Goal: Transaction & Acquisition: Purchase product/service

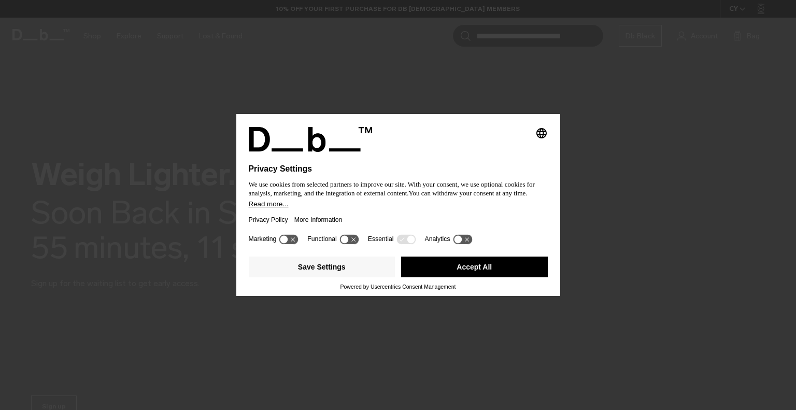
click at [431, 273] on button "Accept All" at bounding box center [474, 267] width 147 height 21
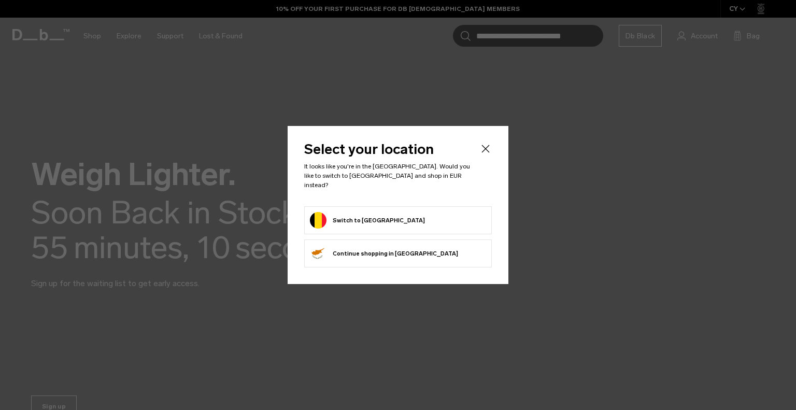
click at [381, 221] on form "Switch to [GEOGRAPHIC_DATA]" at bounding box center [398, 220] width 176 height 17
click at [357, 212] on button "Switch to [GEOGRAPHIC_DATA]" at bounding box center [367, 220] width 115 height 17
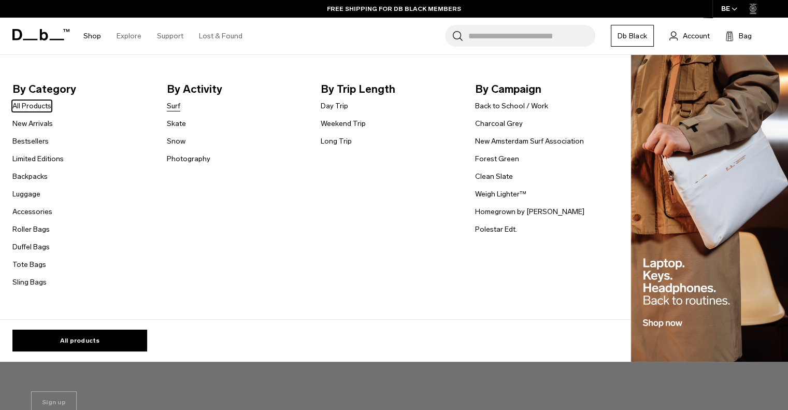
click at [176, 103] on link "Surf" at bounding box center [173, 106] width 13 height 11
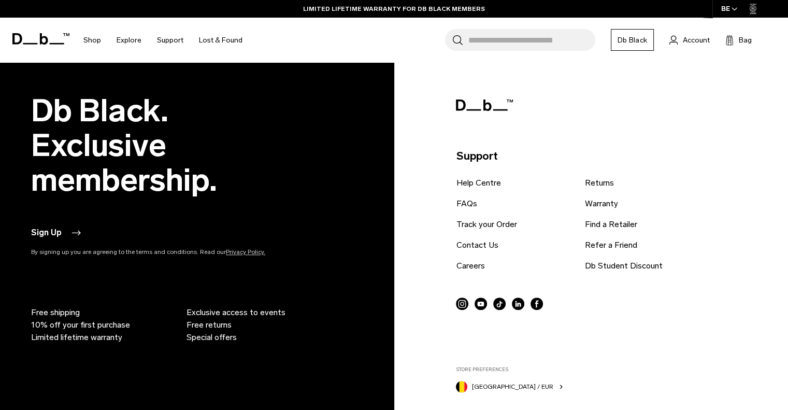
scroll to position [985, 0]
